Goal: Transaction & Acquisition: Purchase product/service

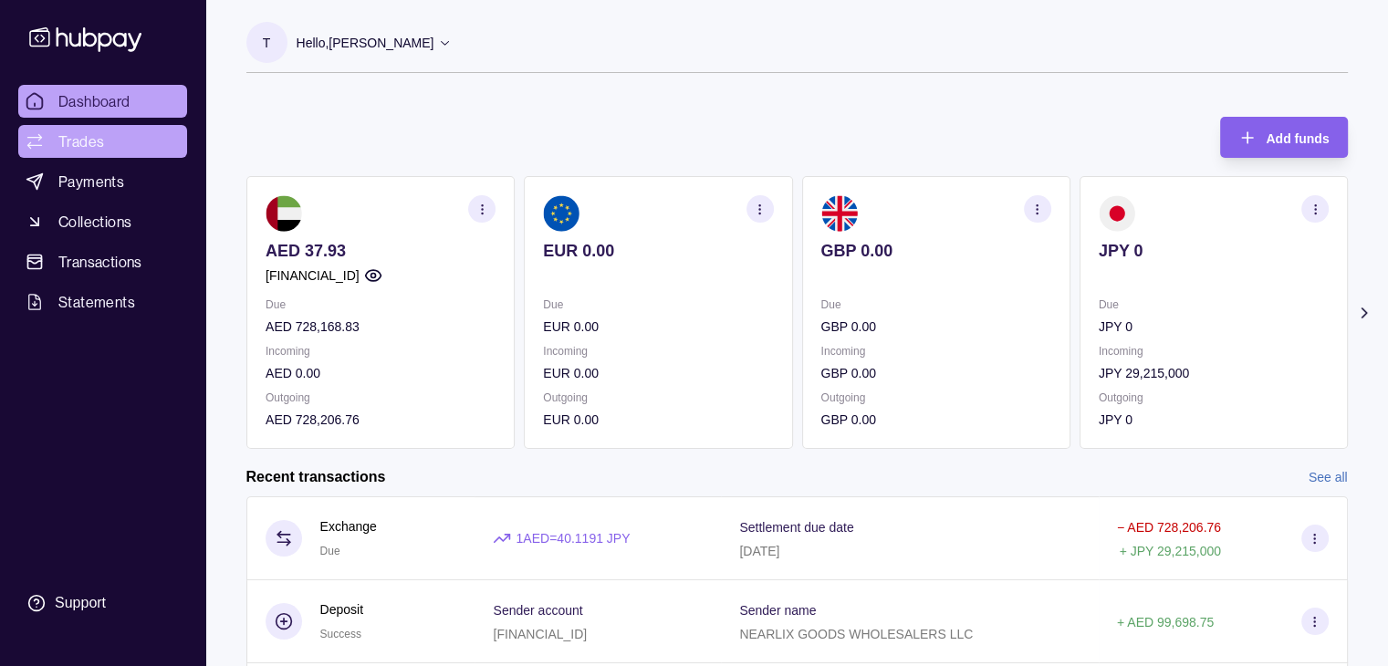
click at [95, 138] on span "Trades" at bounding box center [81, 142] width 46 height 22
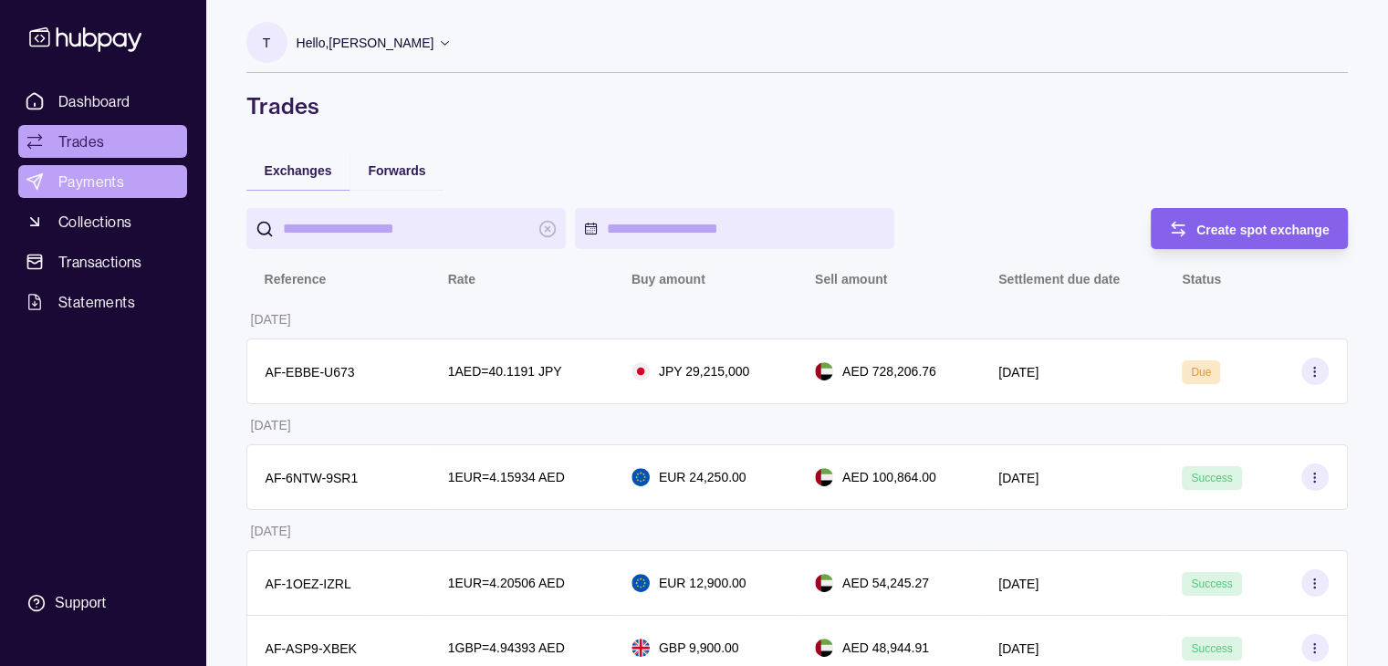
click at [100, 181] on span "Payments" at bounding box center [91, 182] width 66 height 22
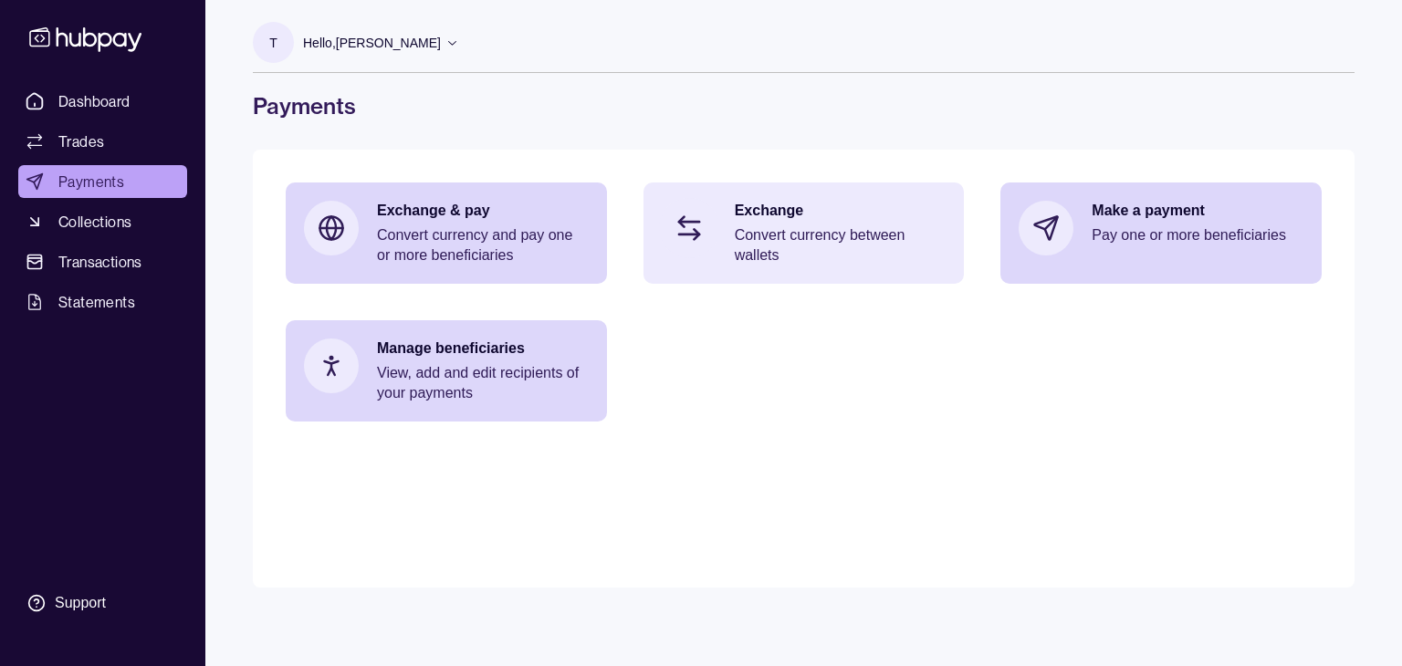
click at [767, 235] on p "Convert currency between wallets" at bounding box center [841, 245] width 212 height 40
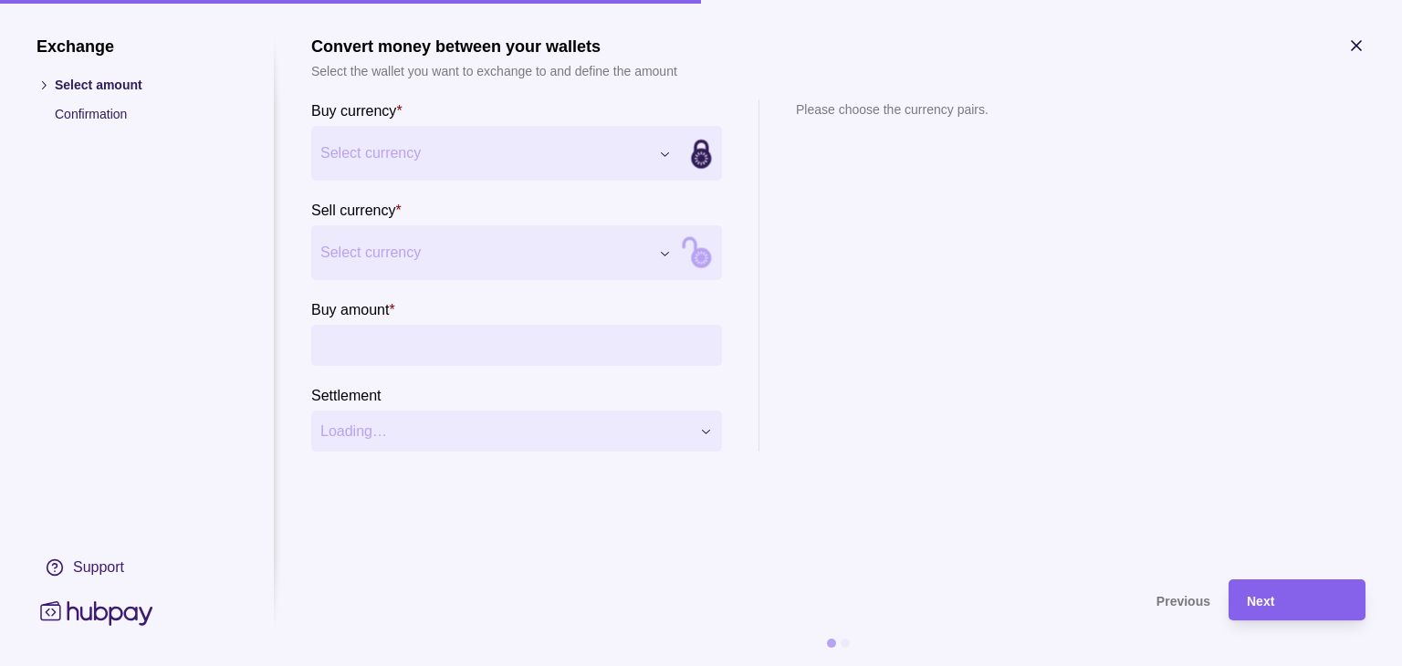
click at [661, 665] on div "Exchange Select amount Confirmation Support Convert money between your wallets …" at bounding box center [701, 666] width 1402 height 0
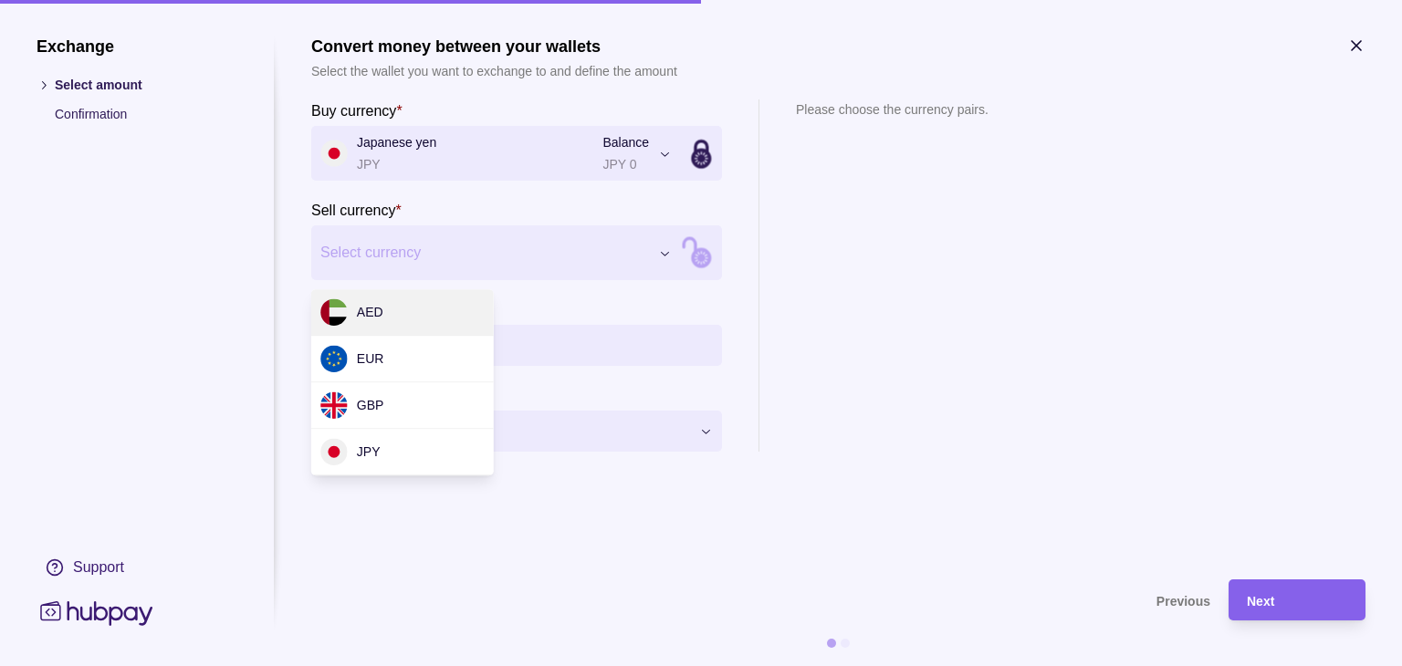
click at [667, 665] on div "Exchange Select amount Confirmation Support Convert money between your wallets …" at bounding box center [701, 666] width 1402 height 0
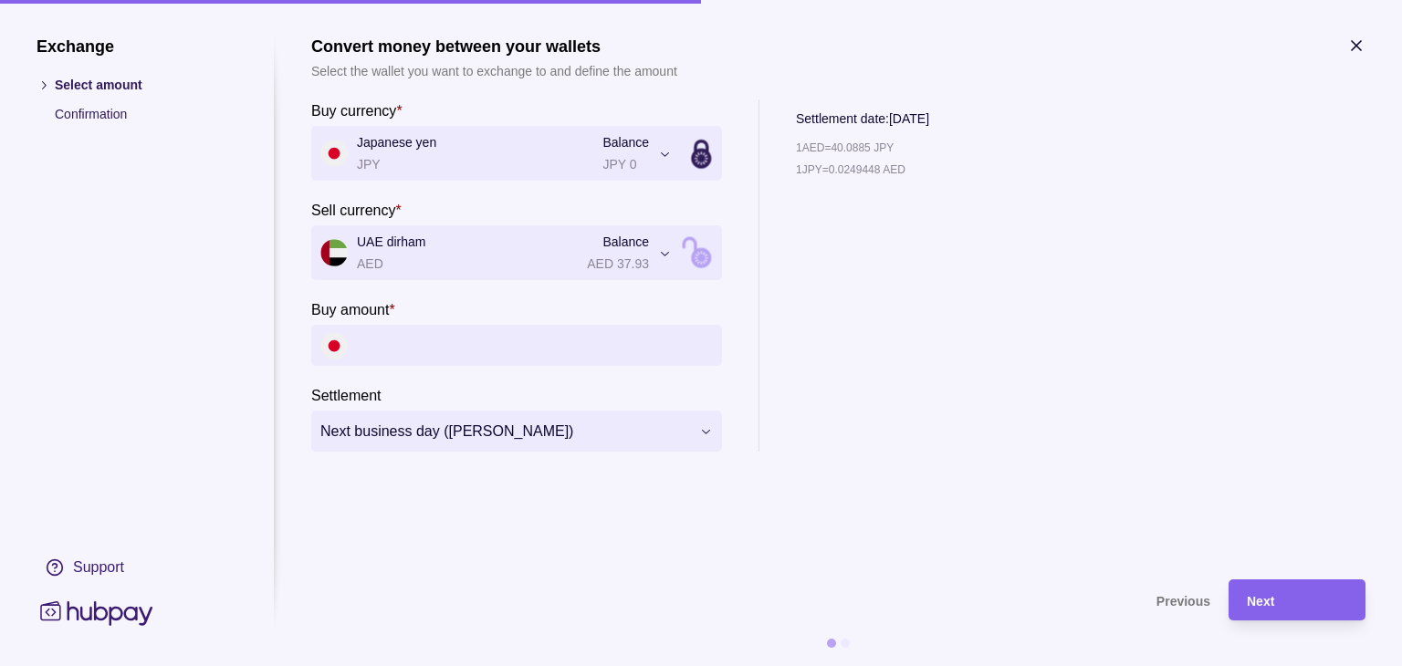
click at [485, 337] on input "Buy amount *" at bounding box center [535, 345] width 356 height 41
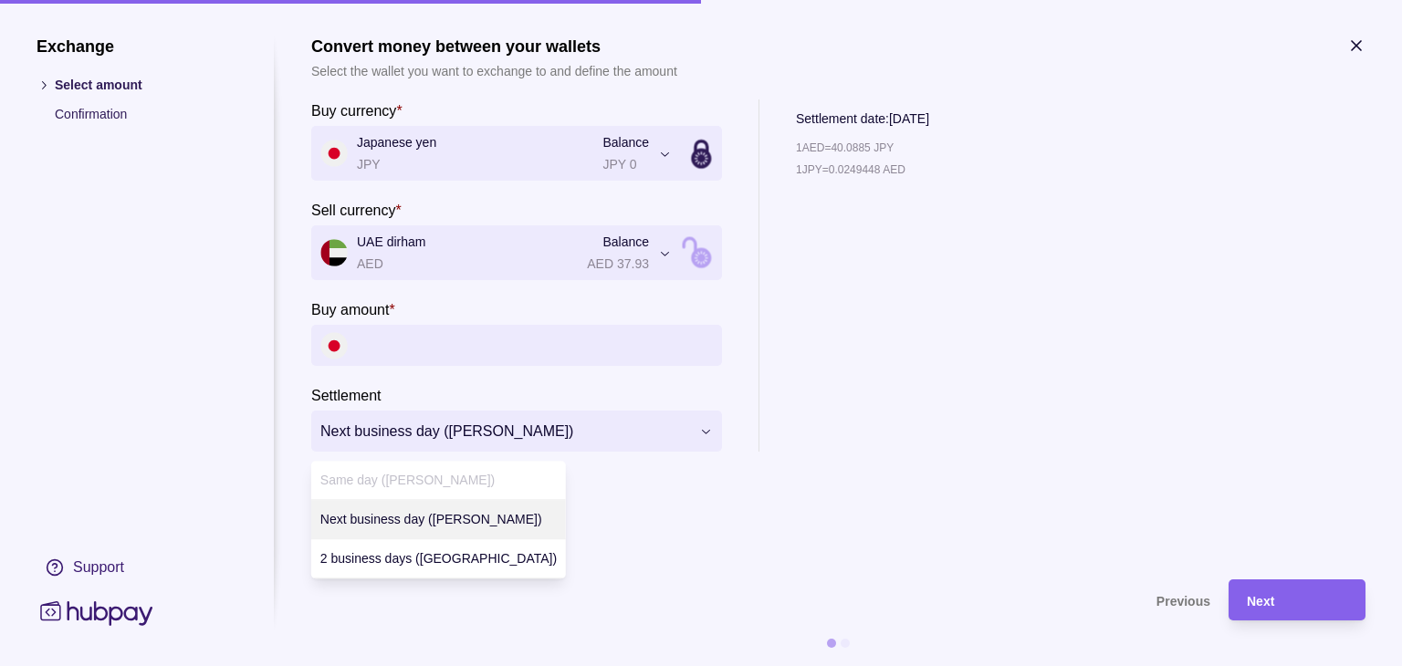
click at [706, 665] on div "**********" at bounding box center [701, 666] width 1402 height 0
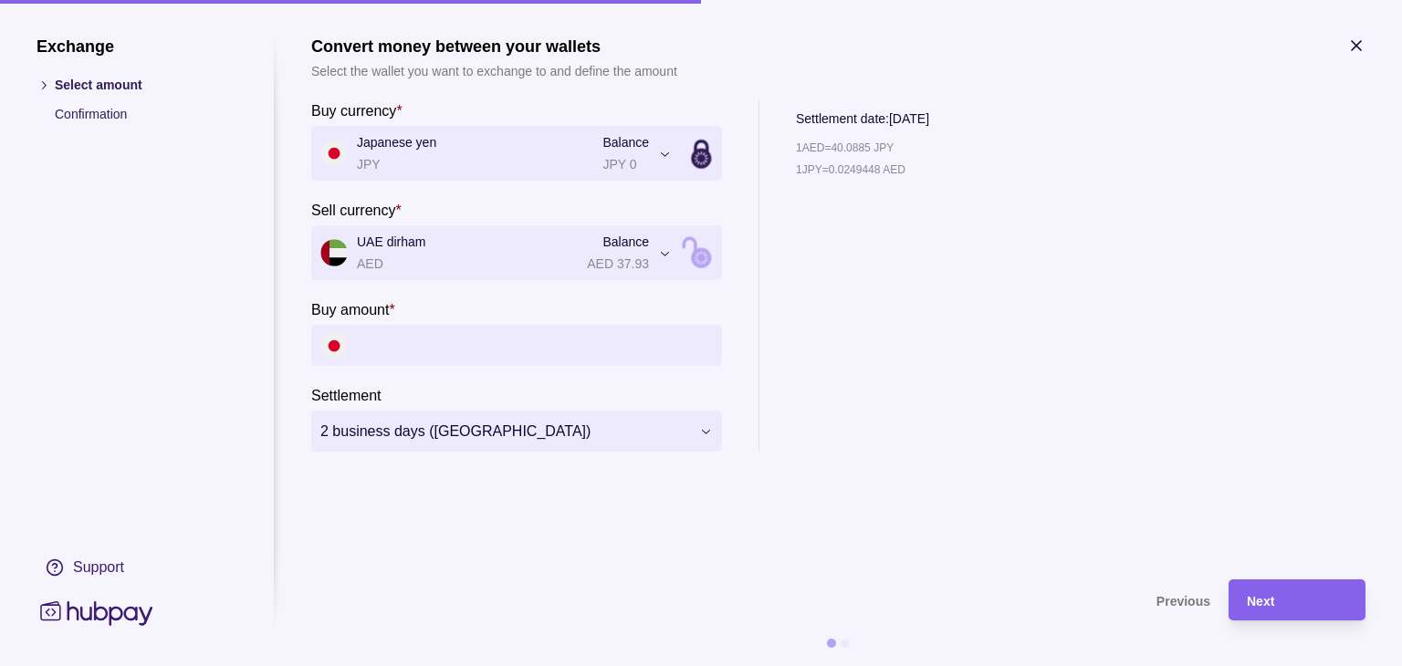
click at [498, 337] on input "Buy amount *" at bounding box center [535, 345] width 356 height 41
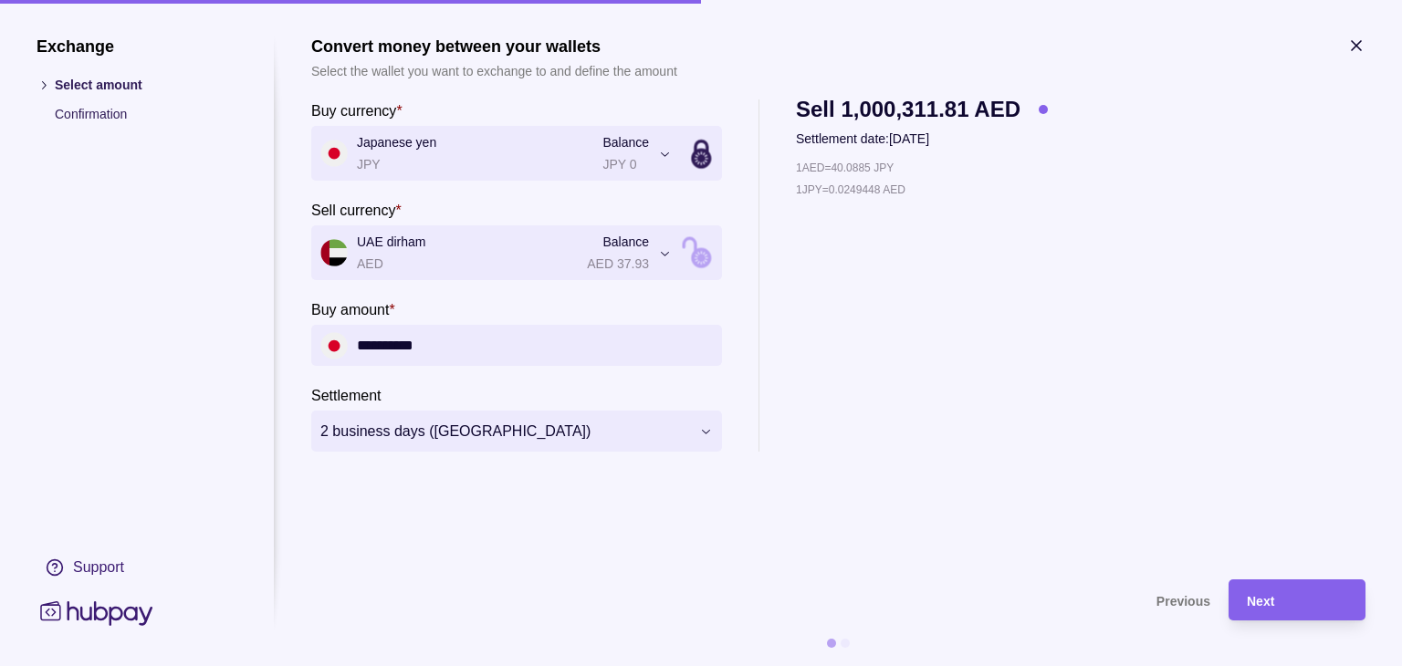
type input "**********"
click at [1144, 386] on div "**********" at bounding box center [838, 275] width 1054 height 352
click at [931, 478] on section "**********" at bounding box center [838, 299] width 1054 height 525
click at [1364, 38] on icon "button" at bounding box center [1356, 46] width 18 height 18
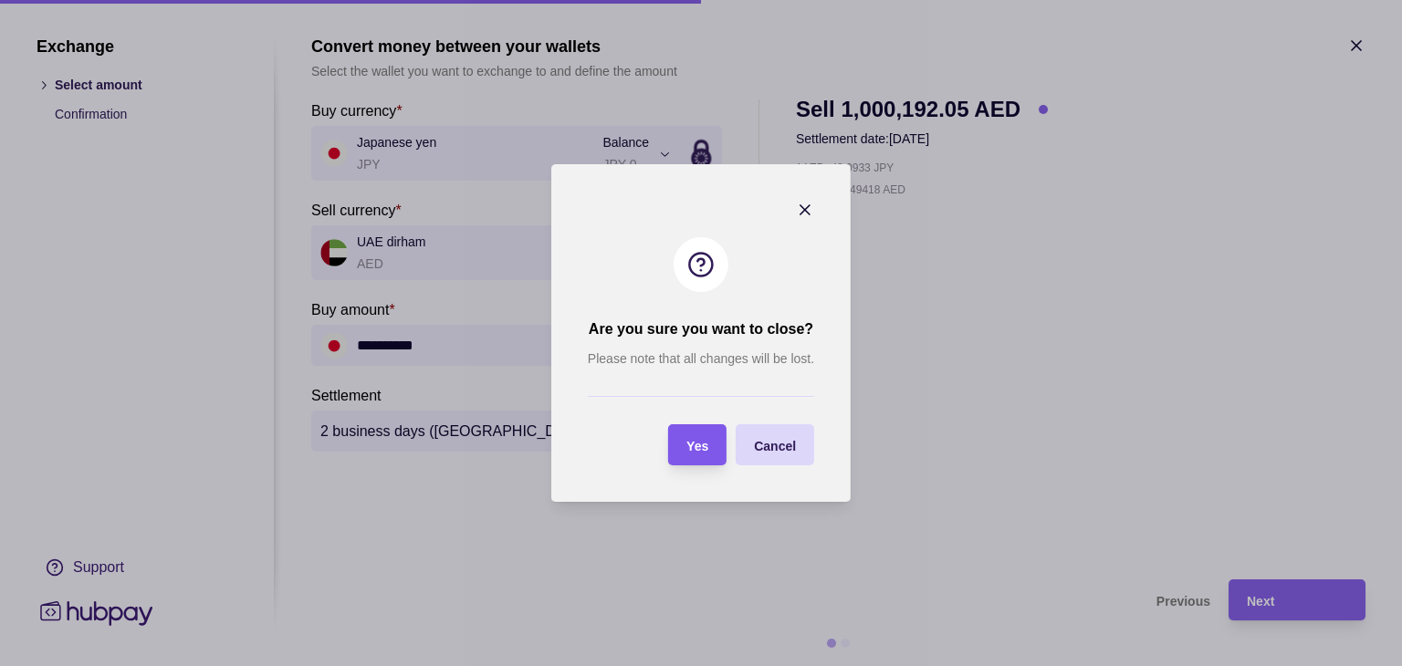
click at [694, 449] on span "Yes" at bounding box center [697, 446] width 22 height 15
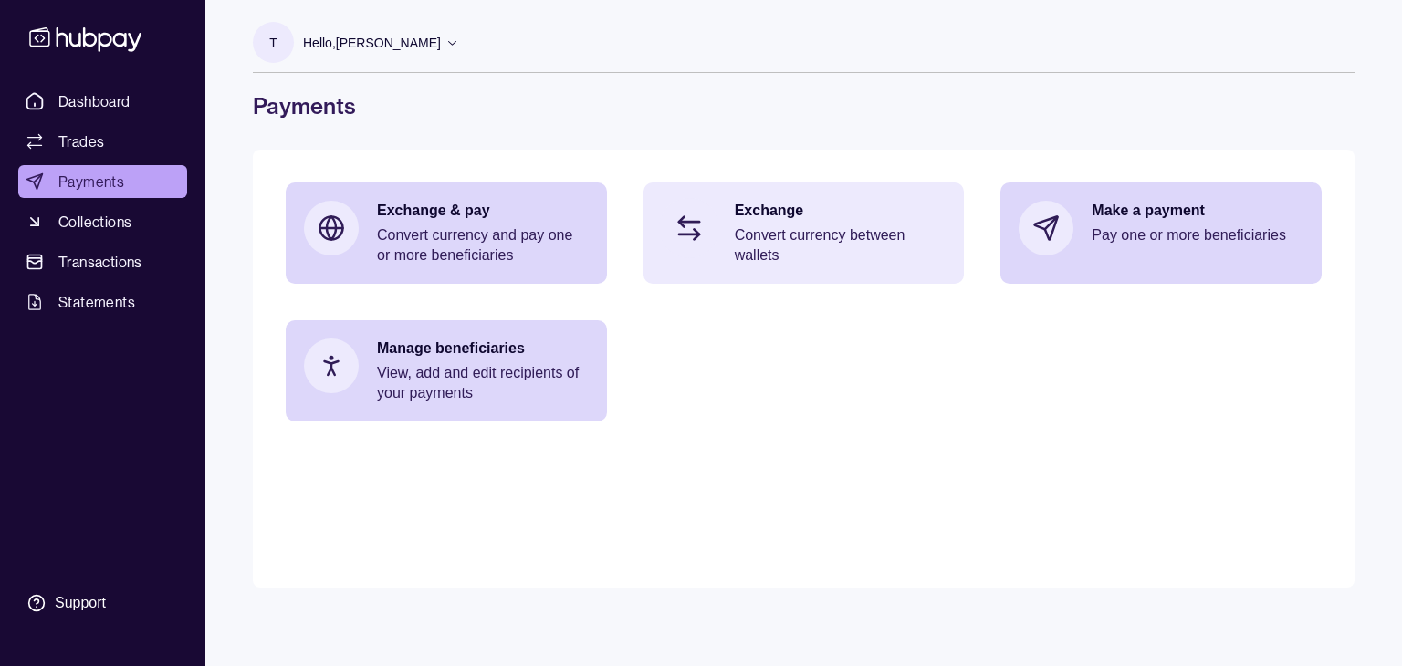
click at [774, 220] on p "Exchange" at bounding box center [841, 211] width 212 height 20
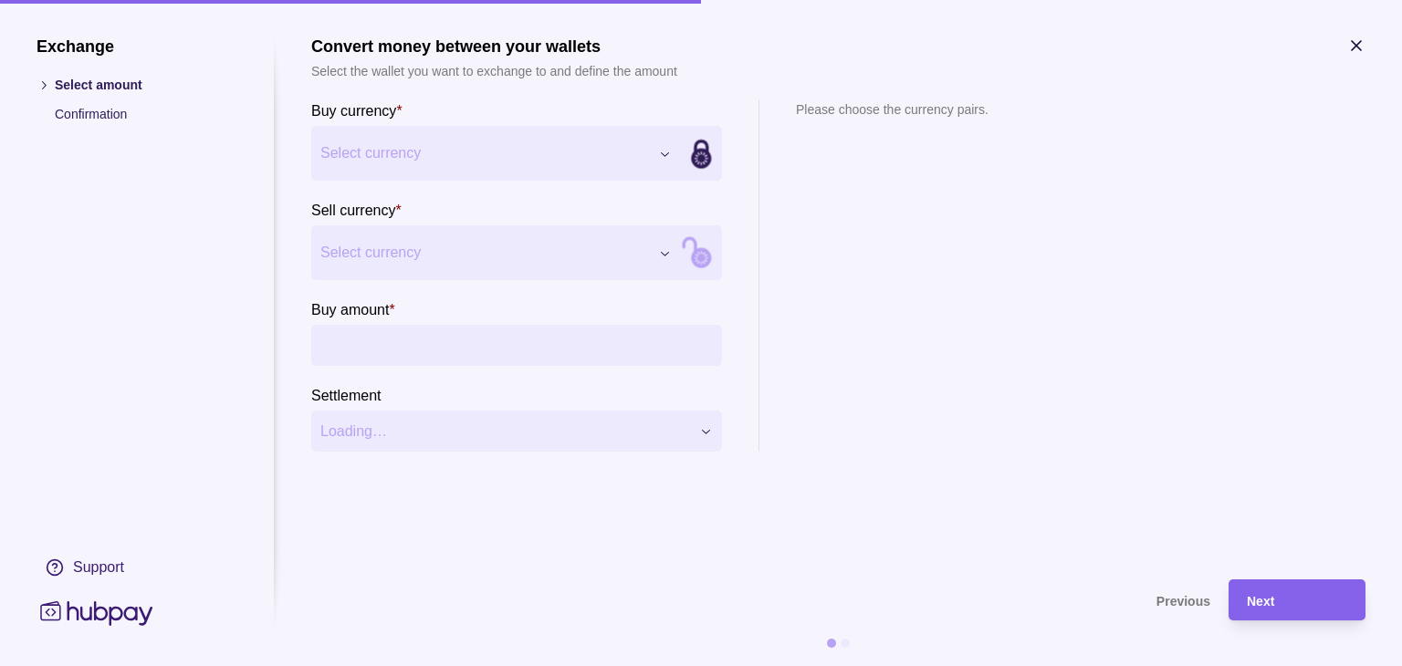
click at [668, 665] on div "Exchange Select amount Confirmation Support Convert money between your wallets …" at bounding box center [701, 666] width 1402 height 0
click at [673, 665] on div "Exchange Select amount Confirmation Support Convert money between your wallets …" at bounding box center [701, 666] width 1402 height 0
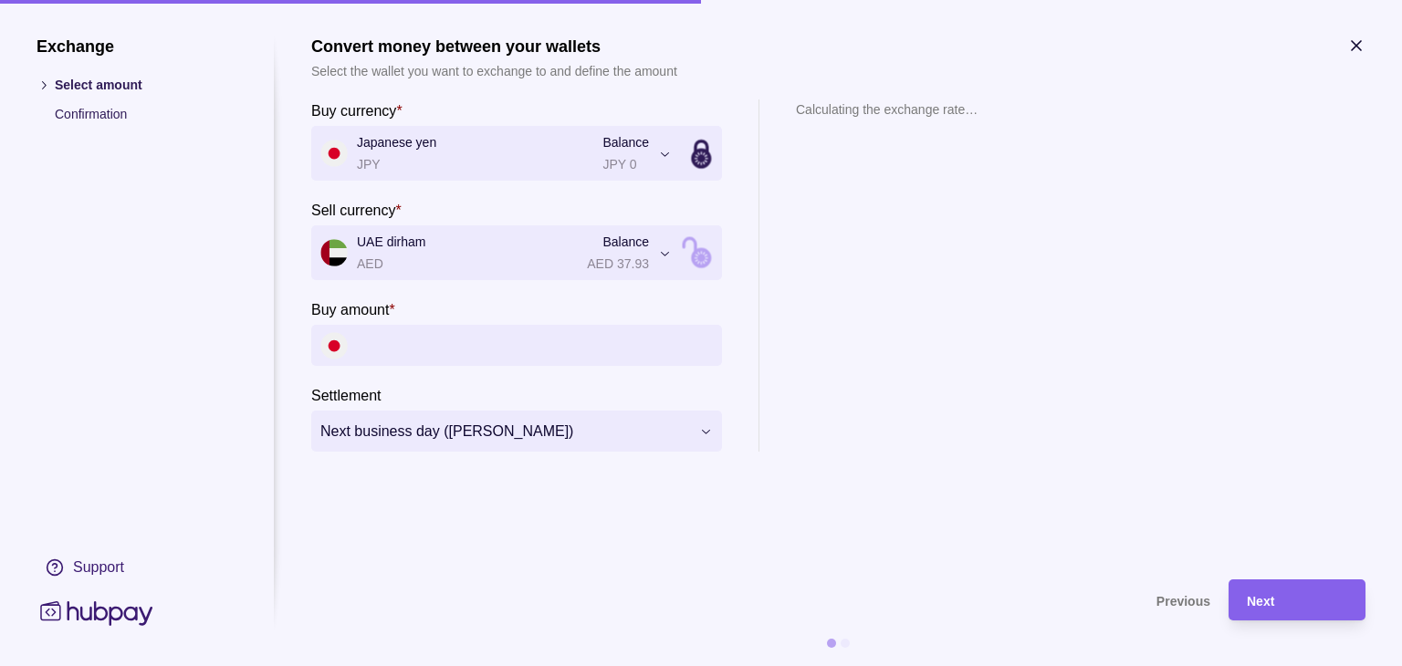
click at [442, 340] on input "Buy amount *" at bounding box center [535, 345] width 356 height 41
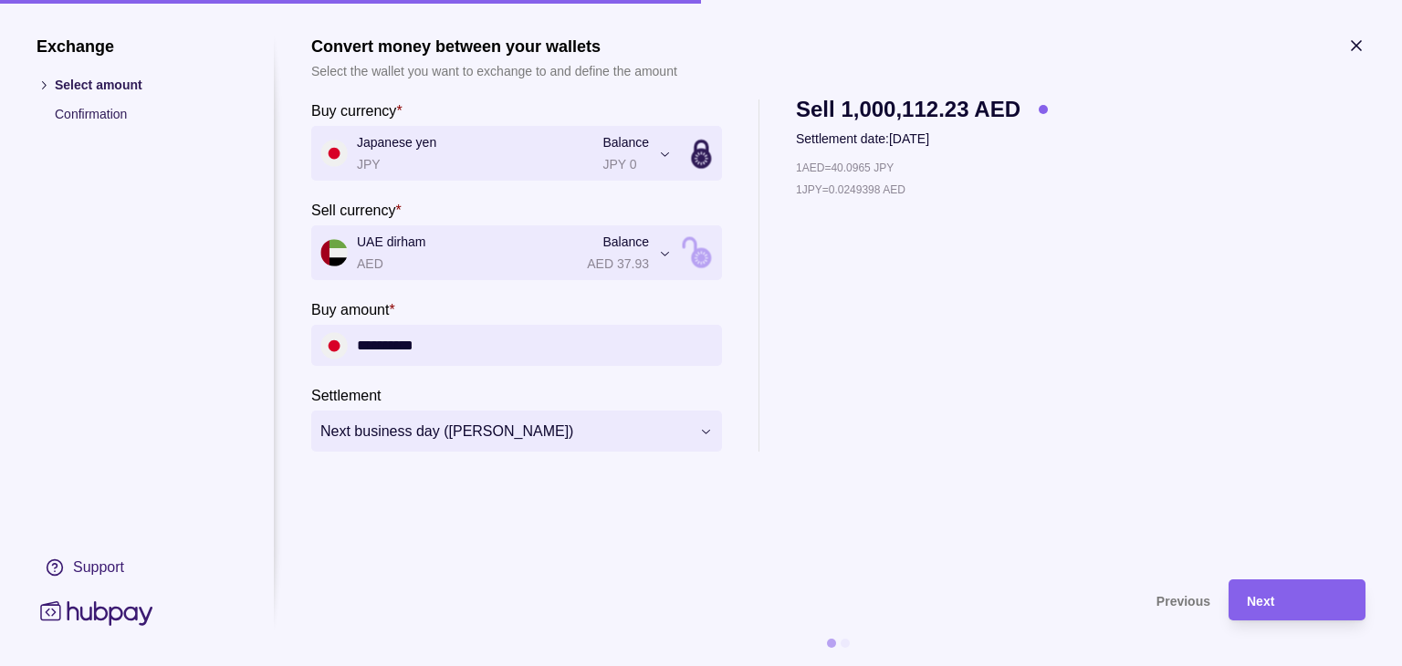
type input "**********"
click at [933, 360] on div "1 AED = 40.0965 JPY 1 JPY = 0.0249398 AED" at bounding box center [922, 305] width 252 height 294
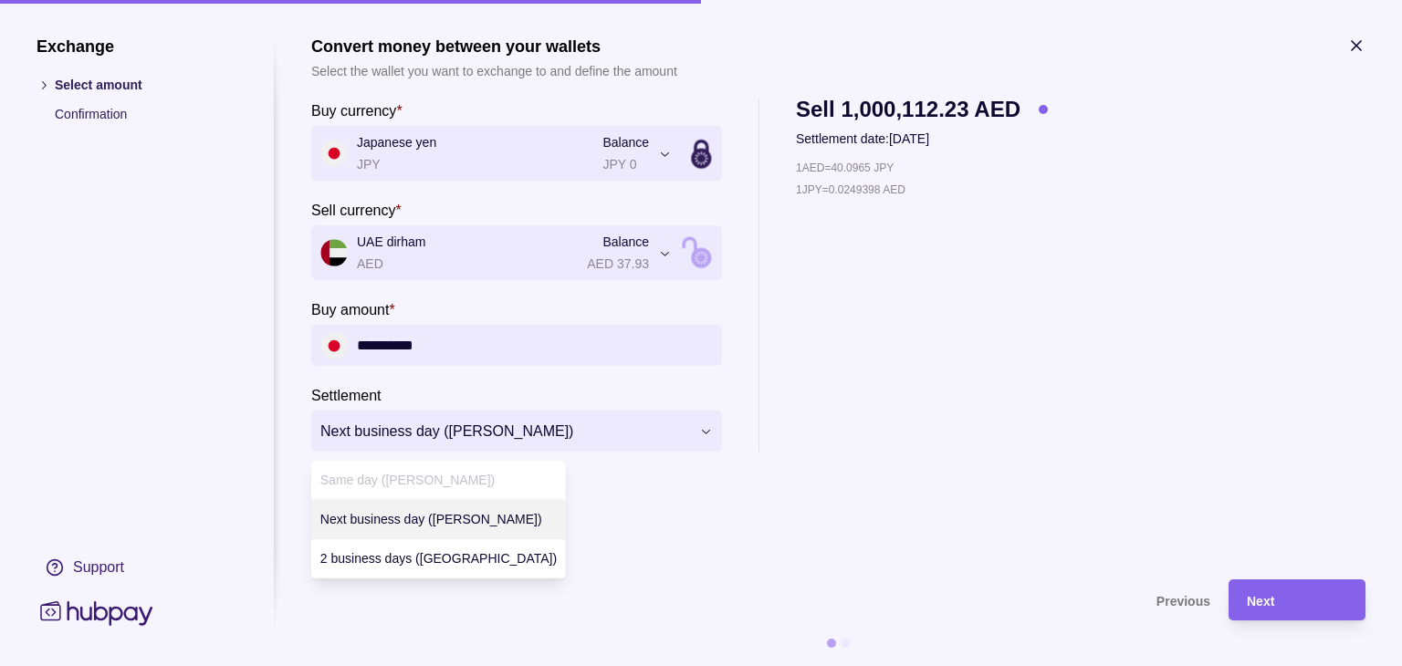
click at [705, 665] on div "**********" at bounding box center [701, 666] width 1402 height 0
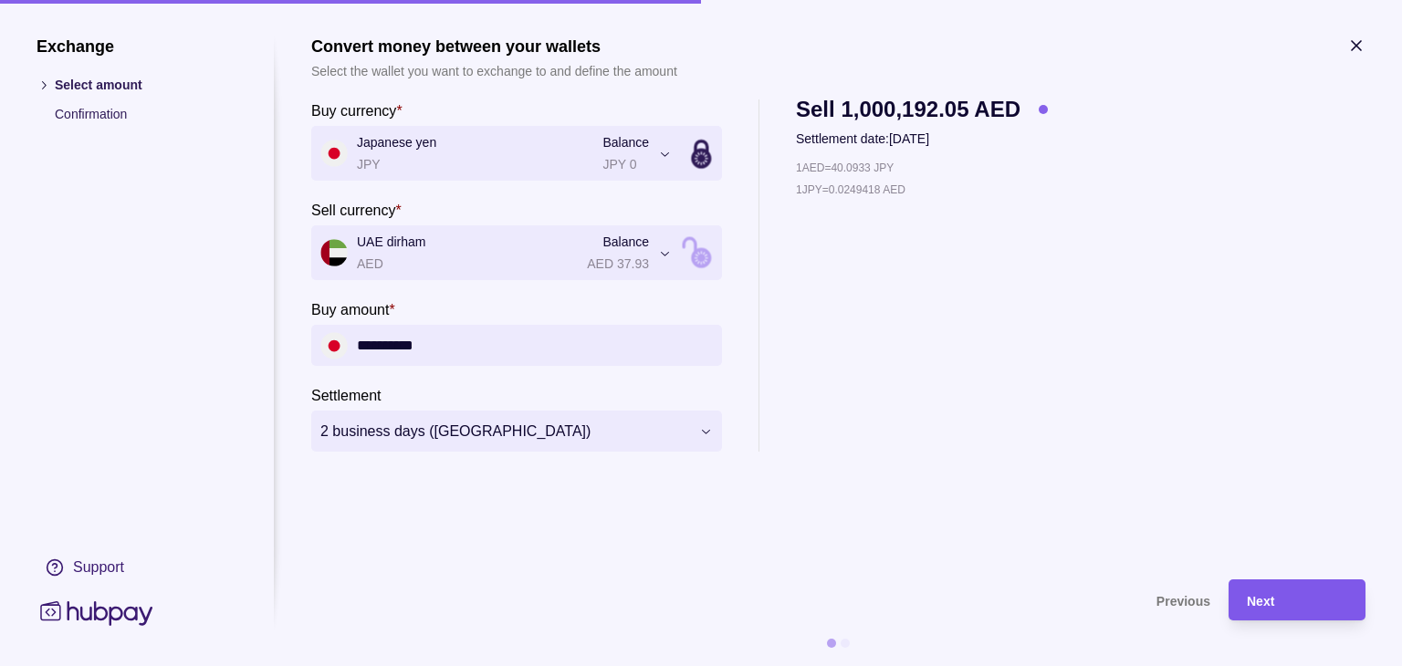
click at [1277, 598] on div "Next" at bounding box center [1297, 601] width 100 height 22
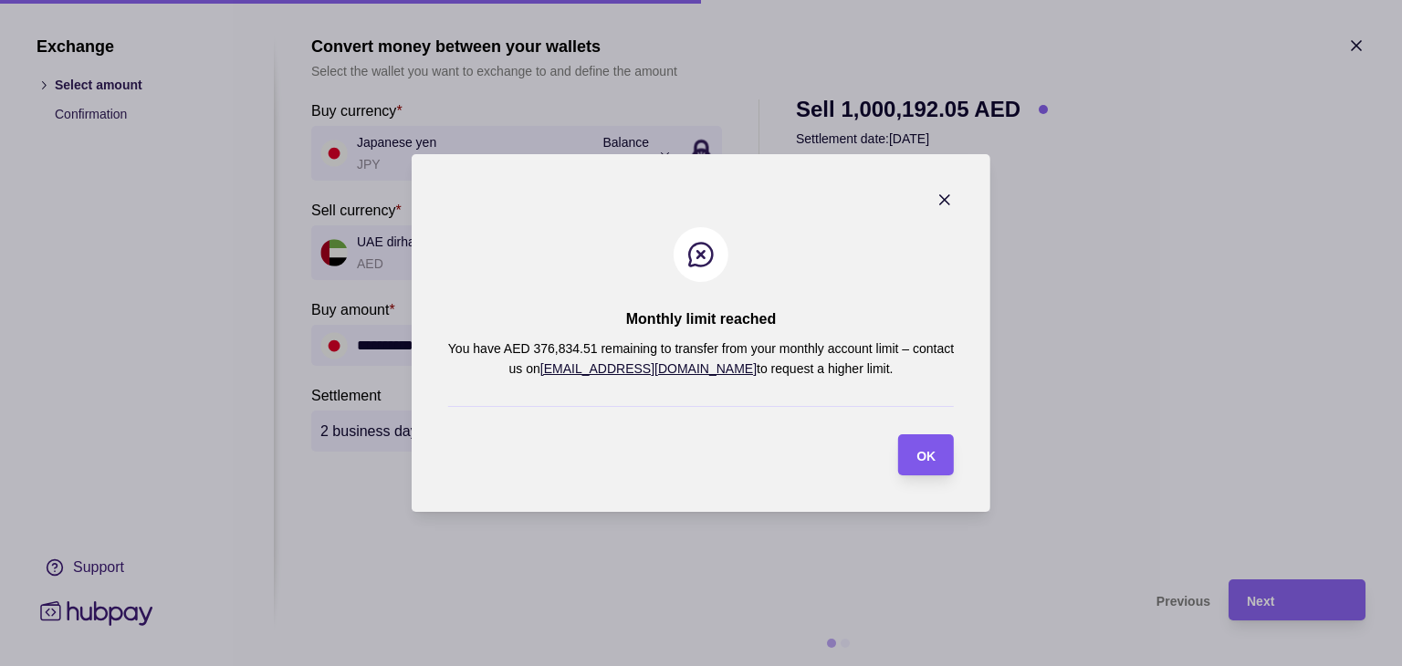
click at [938, 450] on section "OK" at bounding box center [926, 454] width 56 height 41
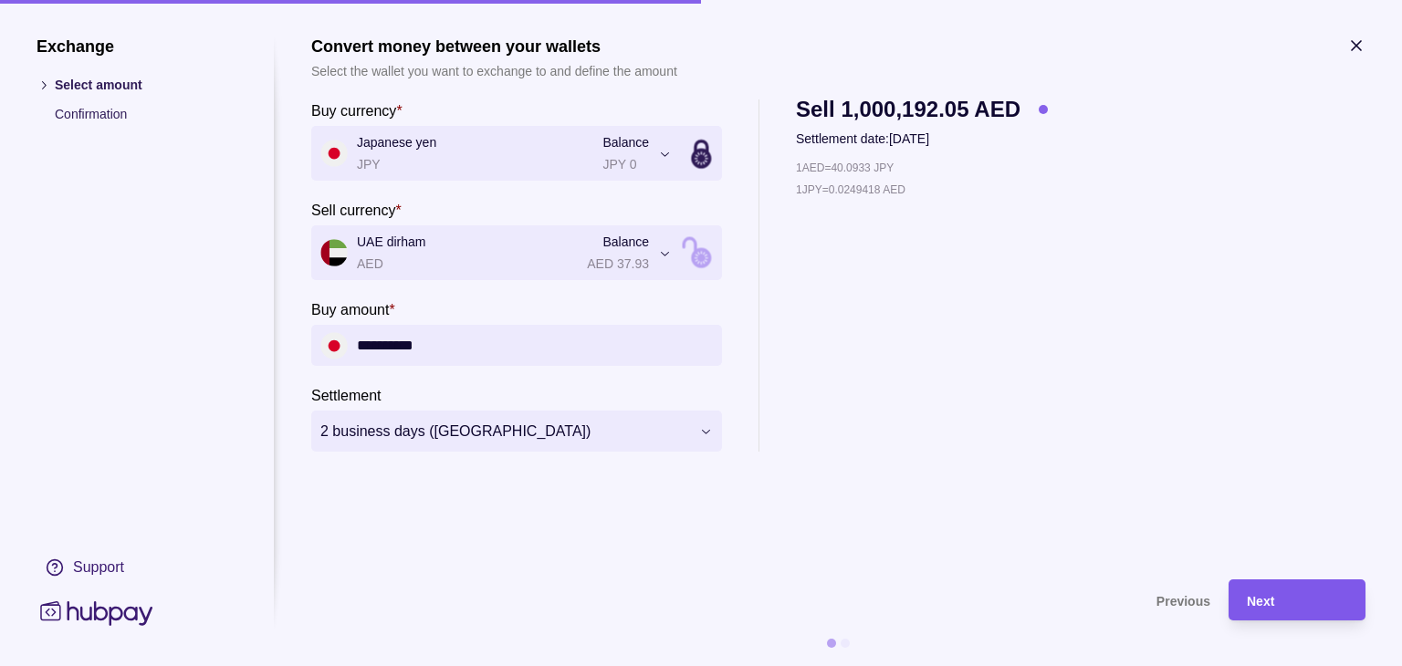
click at [1265, 600] on span "Next" at bounding box center [1260, 601] width 27 height 15
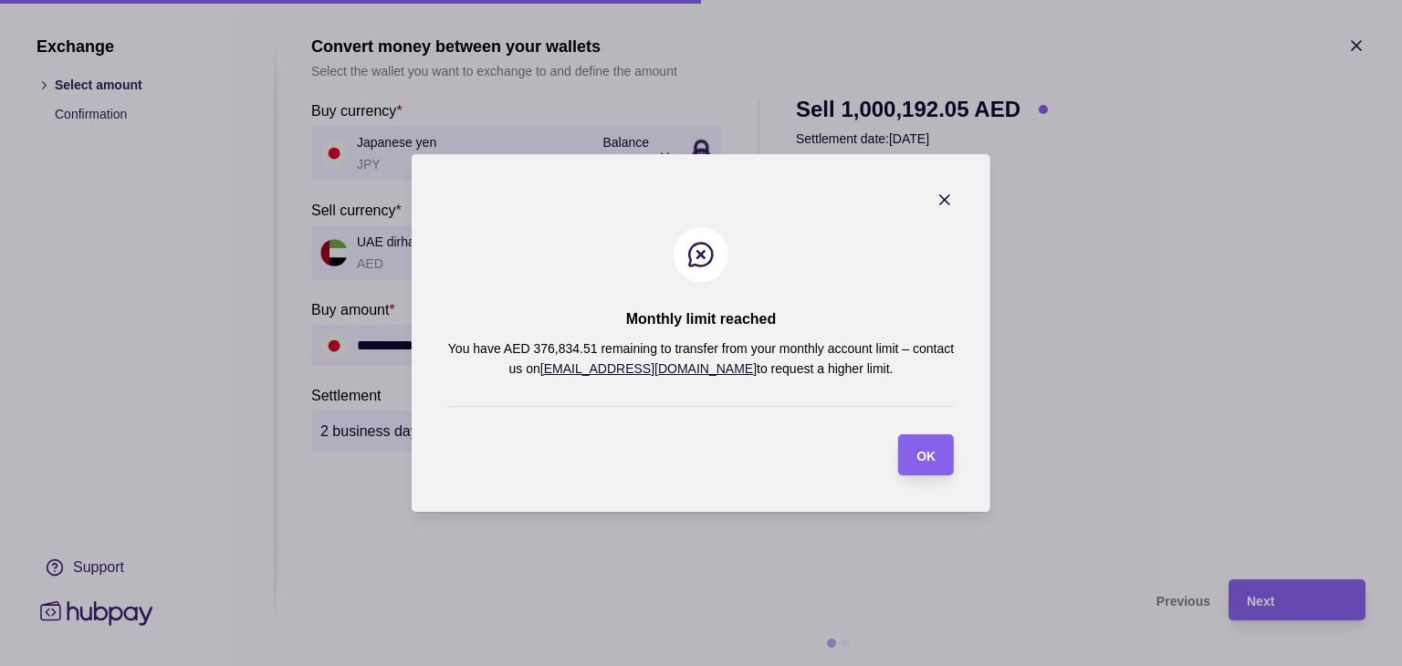
click at [942, 198] on icon "button" at bounding box center [945, 200] width 18 height 18
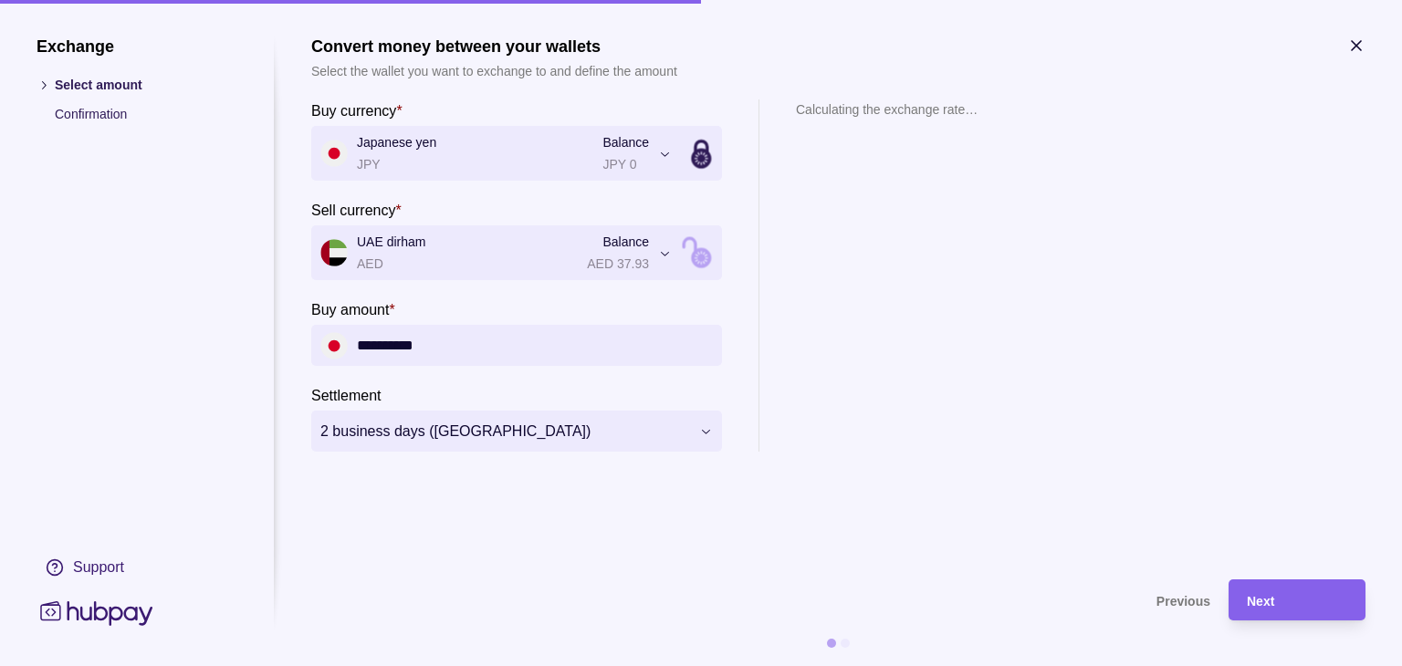
click at [1358, 46] on icon "button" at bounding box center [1356, 46] width 18 height 18
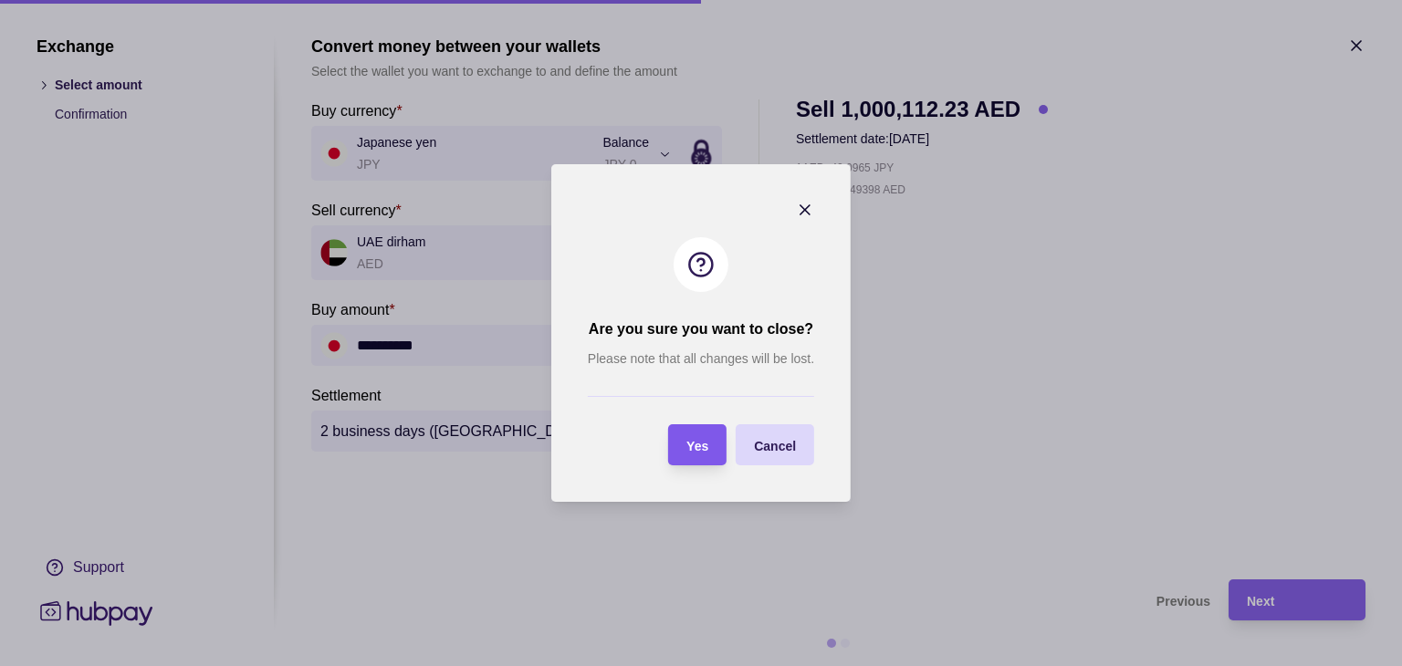
click at [706, 450] on span "Yes" at bounding box center [697, 446] width 22 height 15
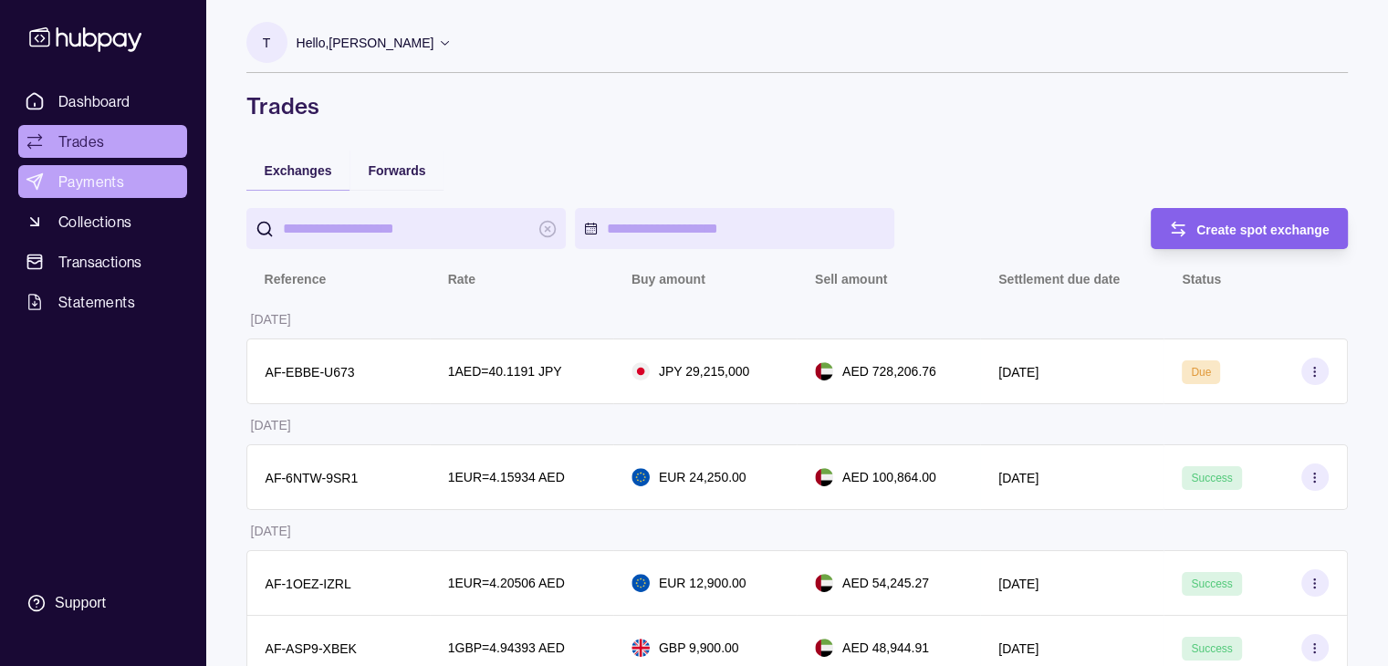
click at [88, 171] on span "Payments" at bounding box center [91, 182] width 66 height 22
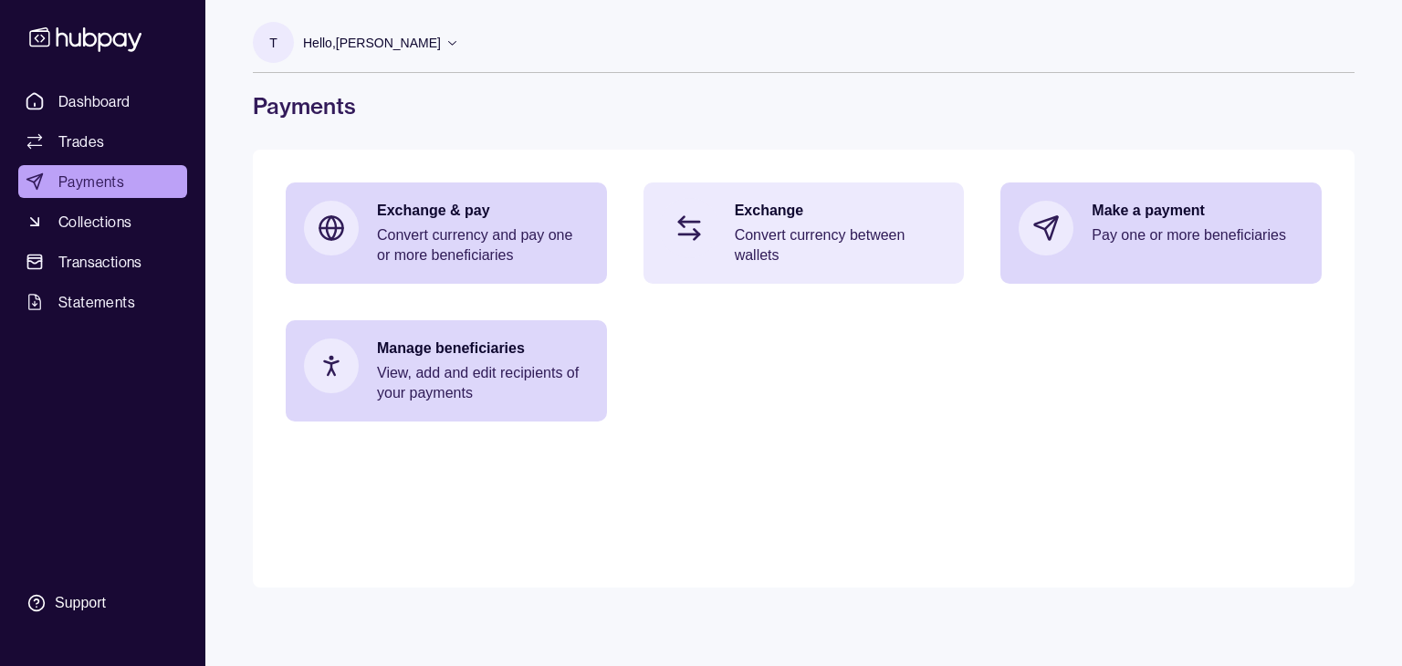
click at [832, 233] on p "Convert currency between wallets" at bounding box center [841, 245] width 212 height 40
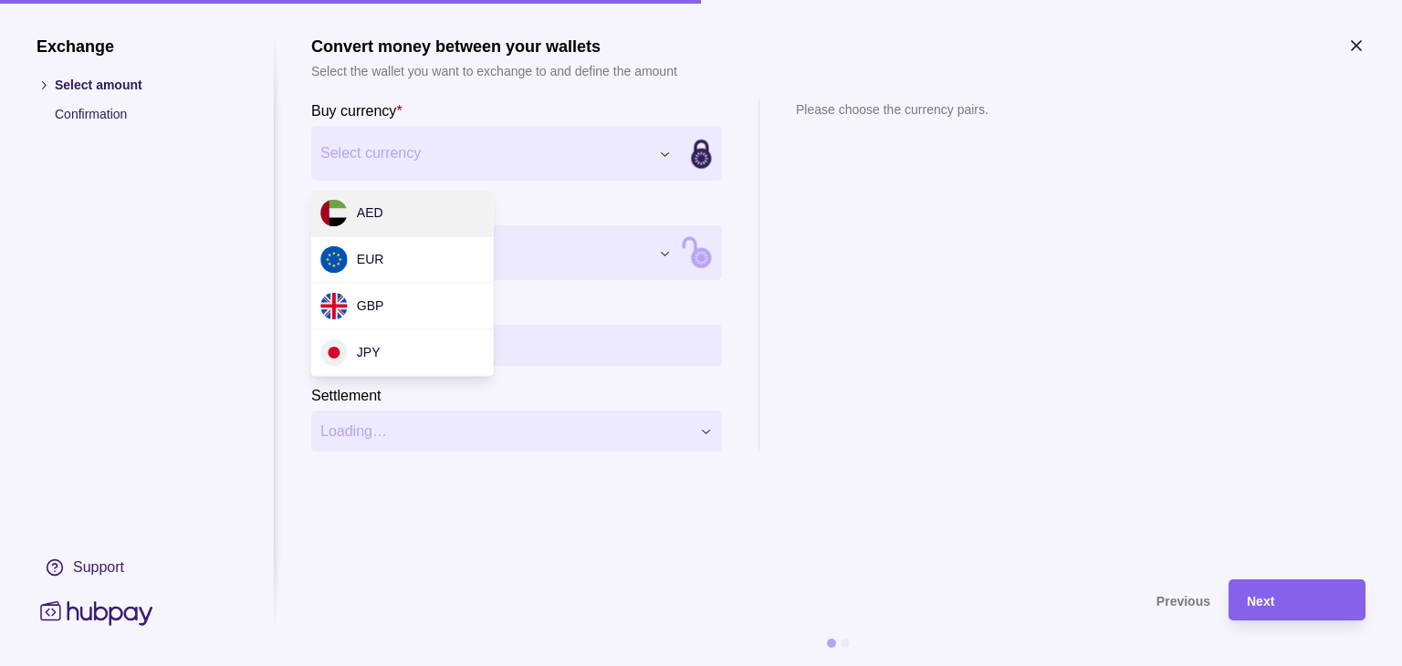
click at [662, 665] on div "Exchange Select amount Confirmation Support Convert money between your wallets …" at bounding box center [701, 666] width 1402 height 0
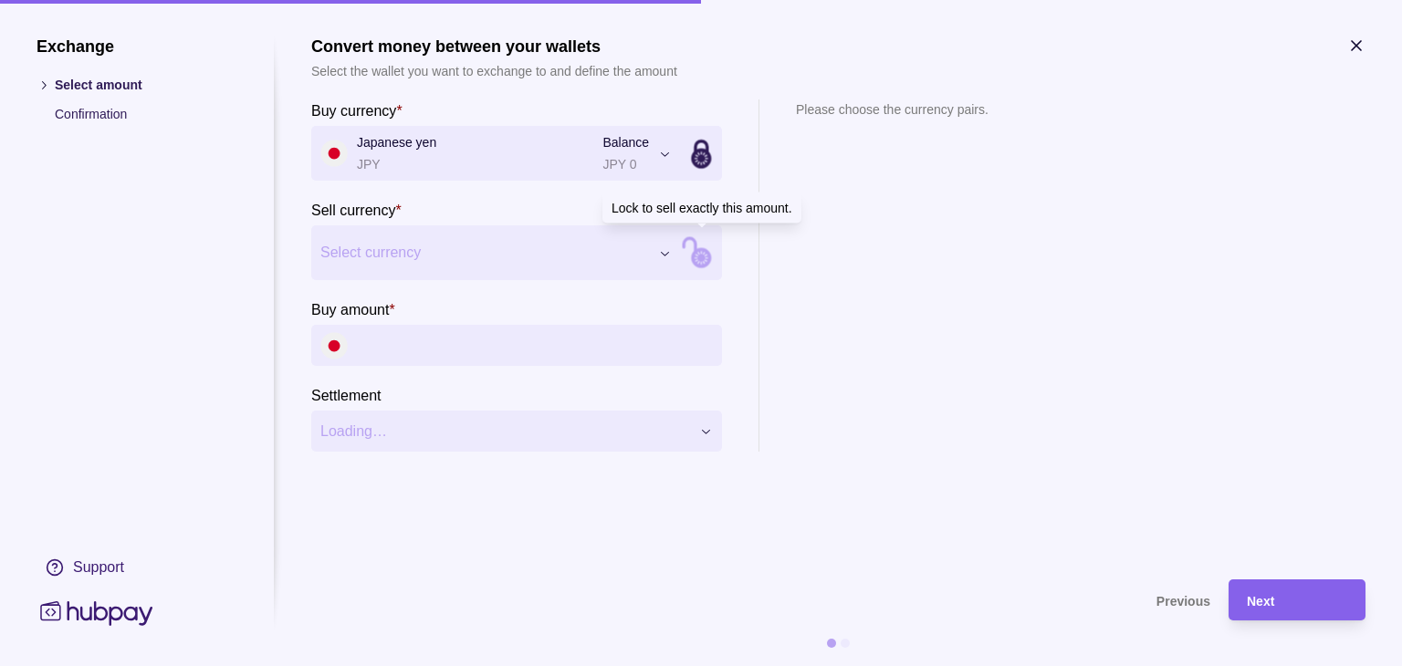
click at [665, 665] on div "Exchange Select amount Confirmation Support Convert money between your wallets …" at bounding box center [701, 666] width 1402 height 0
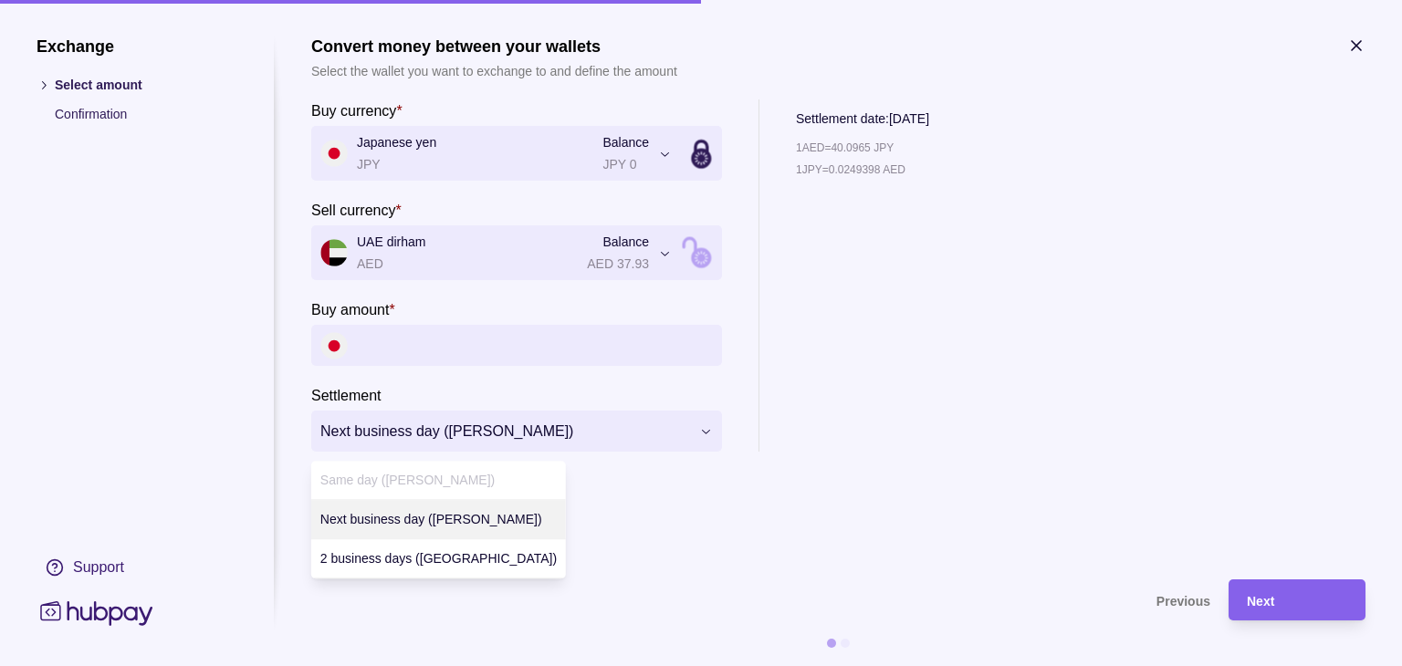
click at [533, 665] on div "**********" at bounding box center [701, 666] width 1402 height 0
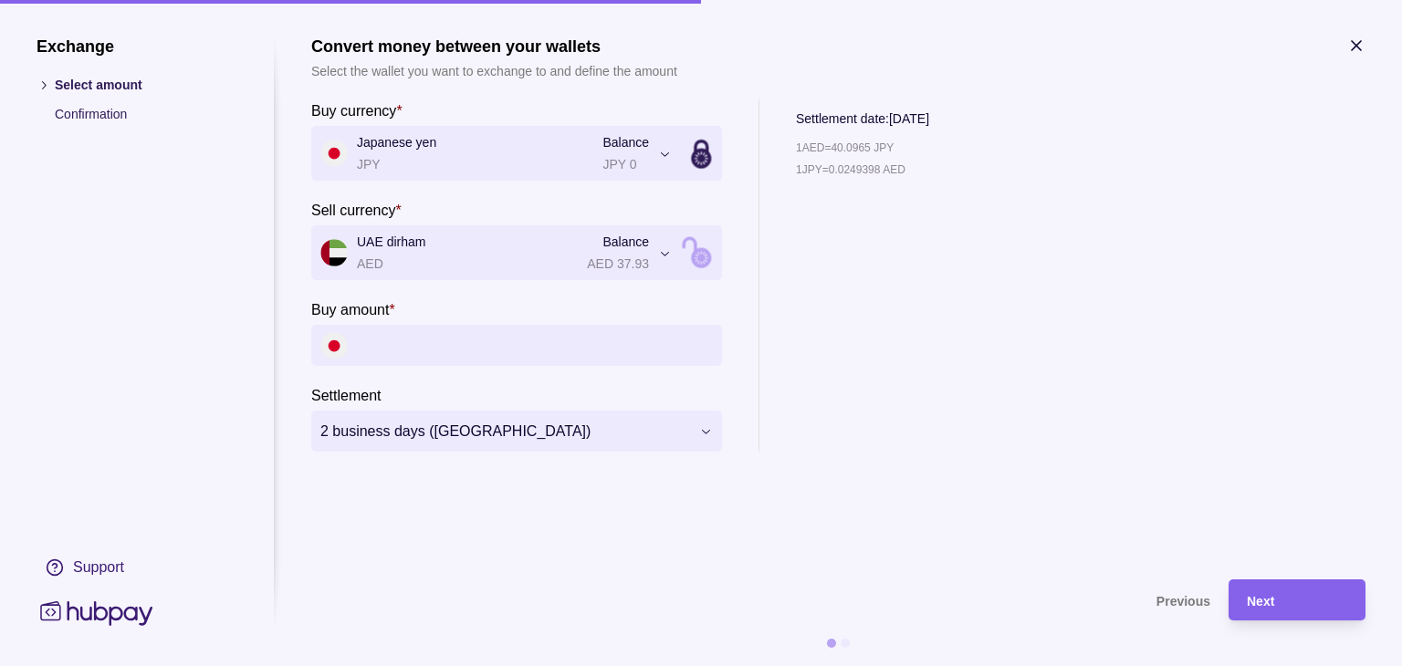
click at [424, 350] on input "Buy amount *" at bounding box center [535, 345] width 356 height 41
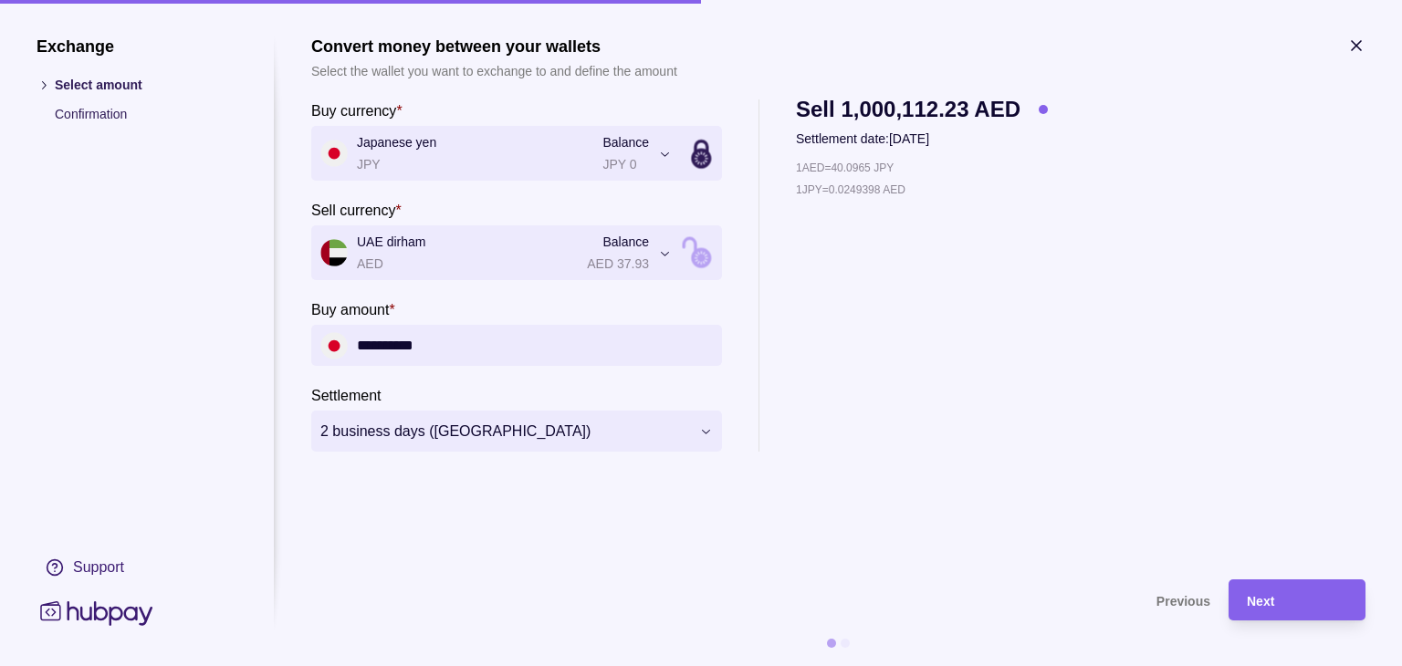
type input "**********"
click at [913, 413] on div "1 AED = 40.0965 JPY 1 JPY = 0.0249398 AED" at bounding box center [922, 305] width 252 height 294
click at [1257, 595] on span "Next" at bounding box center [1260, 601] width 27 height 15
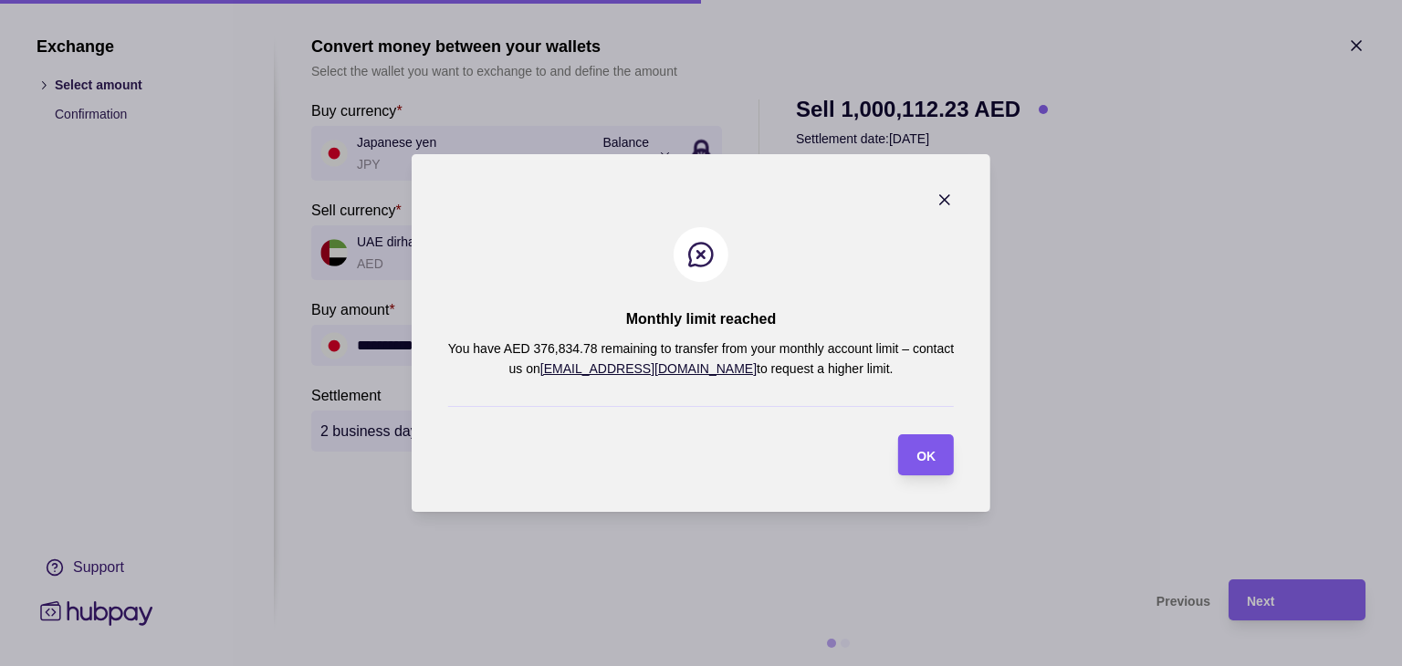
click at [946, 460] on section "OK" at bounding box center [926, 454] width 56 height 41
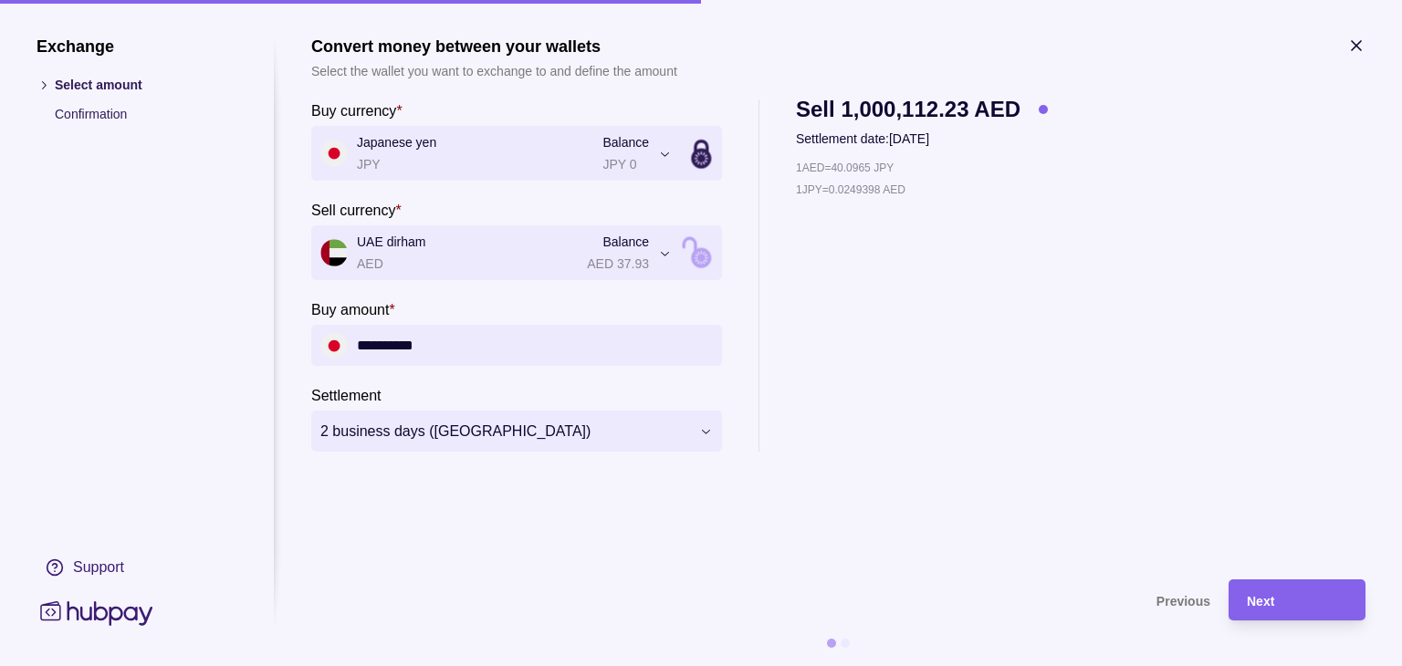
click at [1354, 45] on icon "button" at bounding box center [1356, 46] width 18 height 18
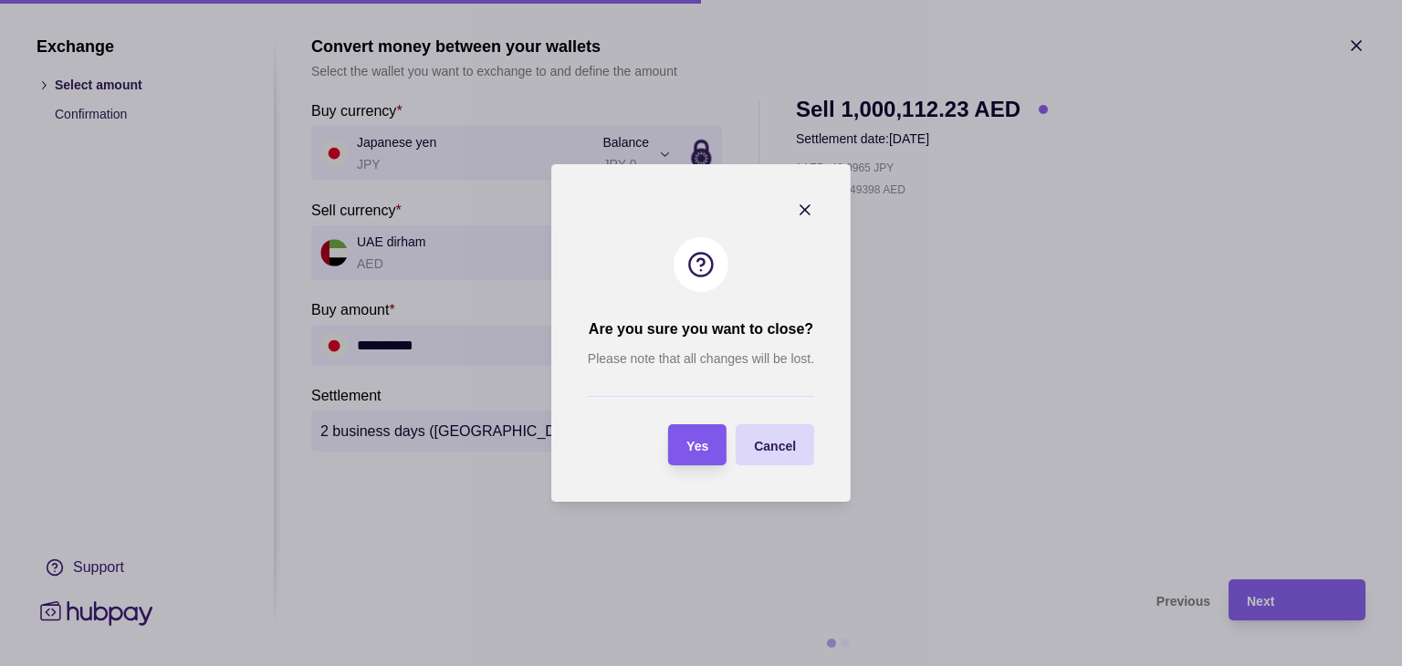
click at [695, 440] on span "Yes" at bounding box center [697, 446] width 22 height 15
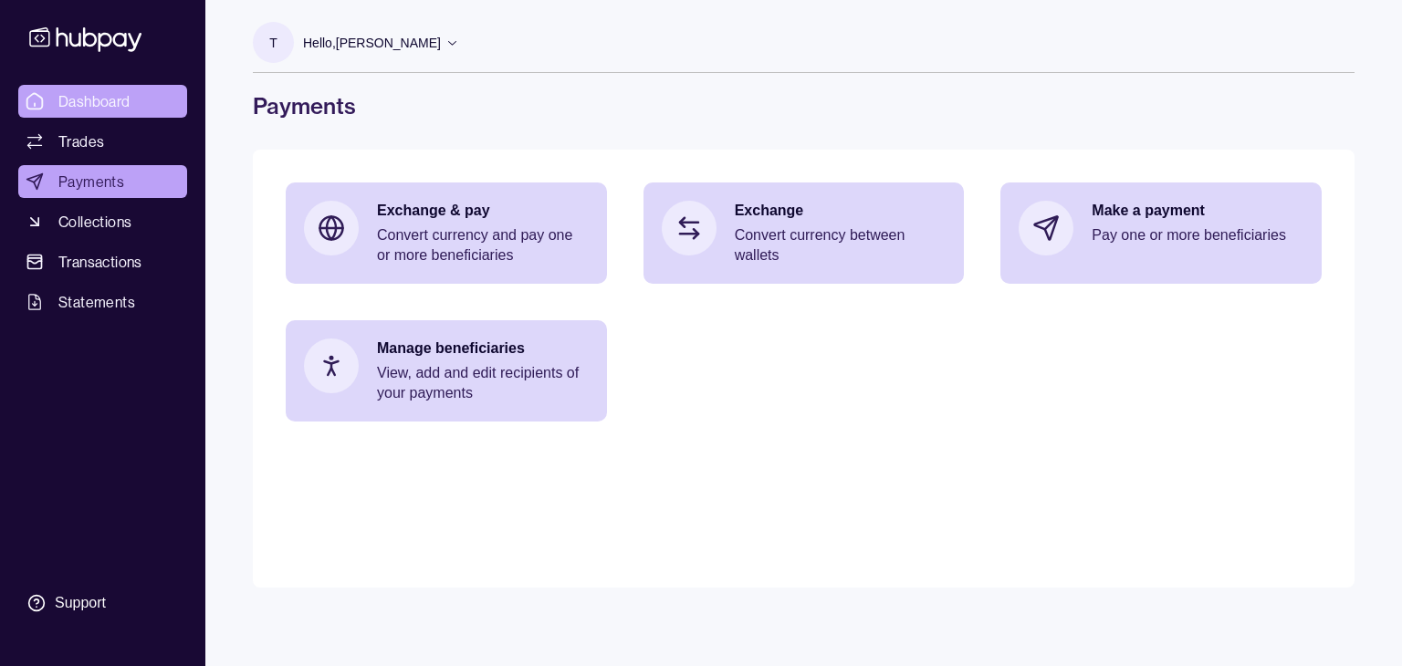
click at [93, 97] on span "Dashboard" at bounding box center [94, 101] width 72 height 22
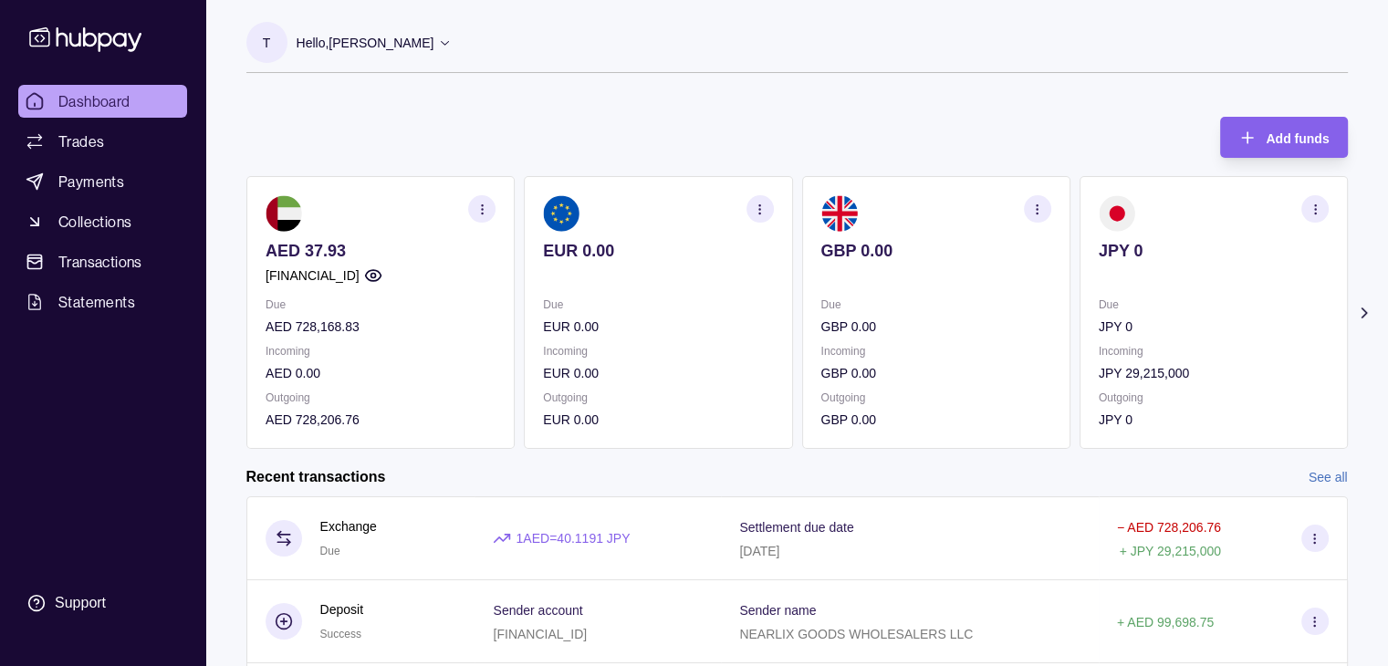
click at [434, 41] on section "T Hello, [PERSON_NAME] NEARLIX GOODS WHOLESALERS LLC Account Terms and conditio…" at bounding box center [797, 47] width 1102 height 51
click at [419, 42] on div "Hello, [PERSON_NAME]" at bounding box center [375, 43] width 156 height 38
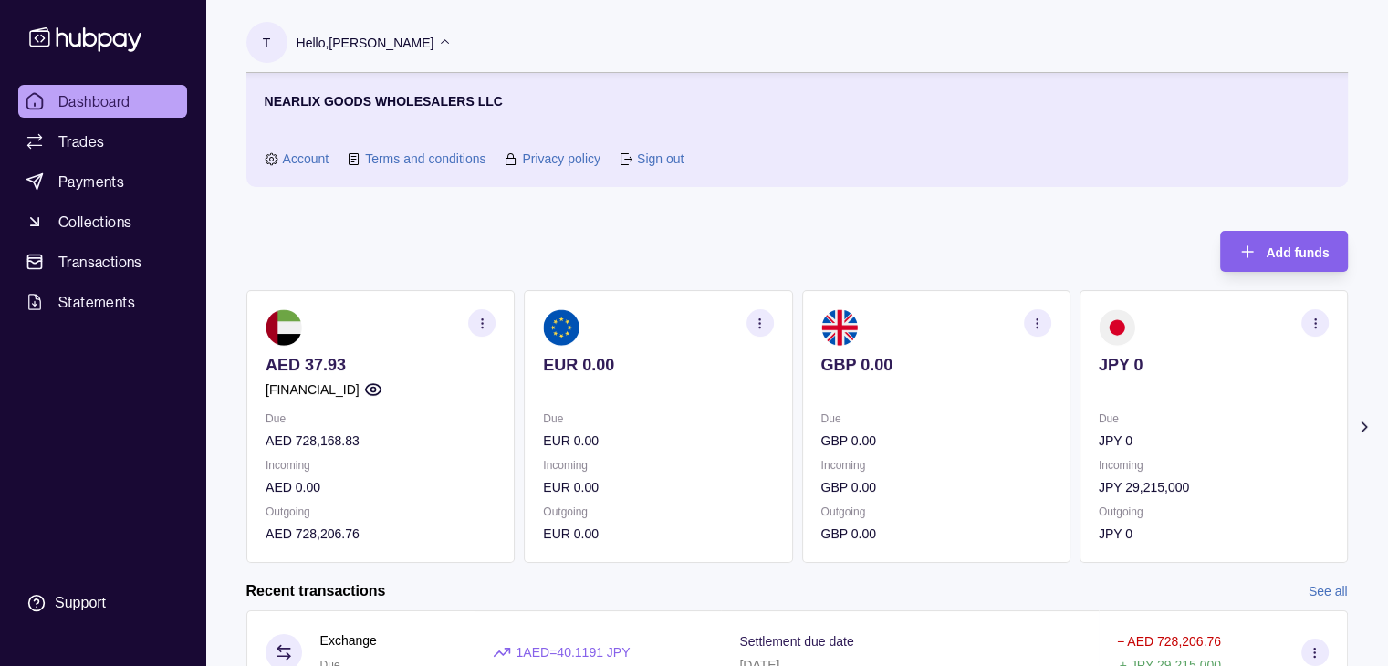
click at [658, 164] on link "Sign out" at bounding box center [660, 159] width 47 height 20
